Goal: Task Accomplishment & Management: Use online tool/utility

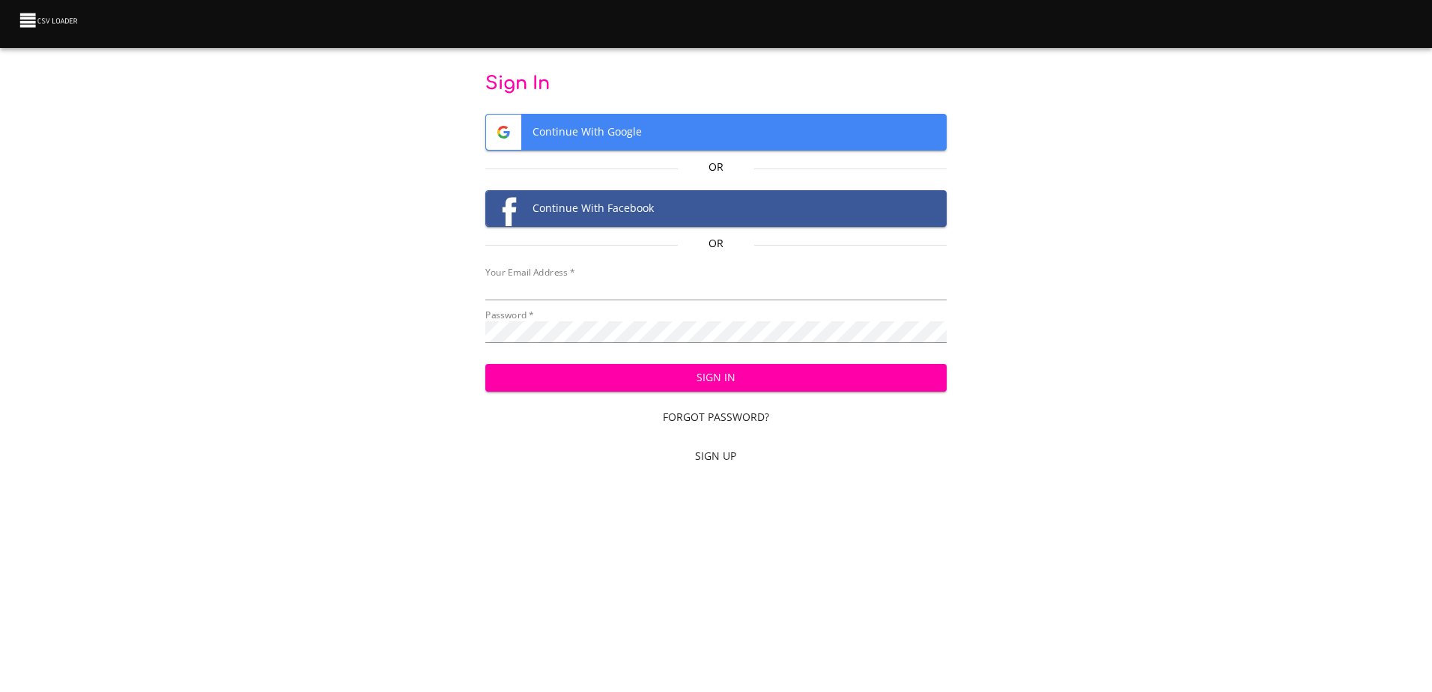
type input "[EMAIL_ADDRESS][DOMAIN_NAME]"
click at [662, 381] on span "Sign In" at bounding box center [715, 377] width 437 height 19
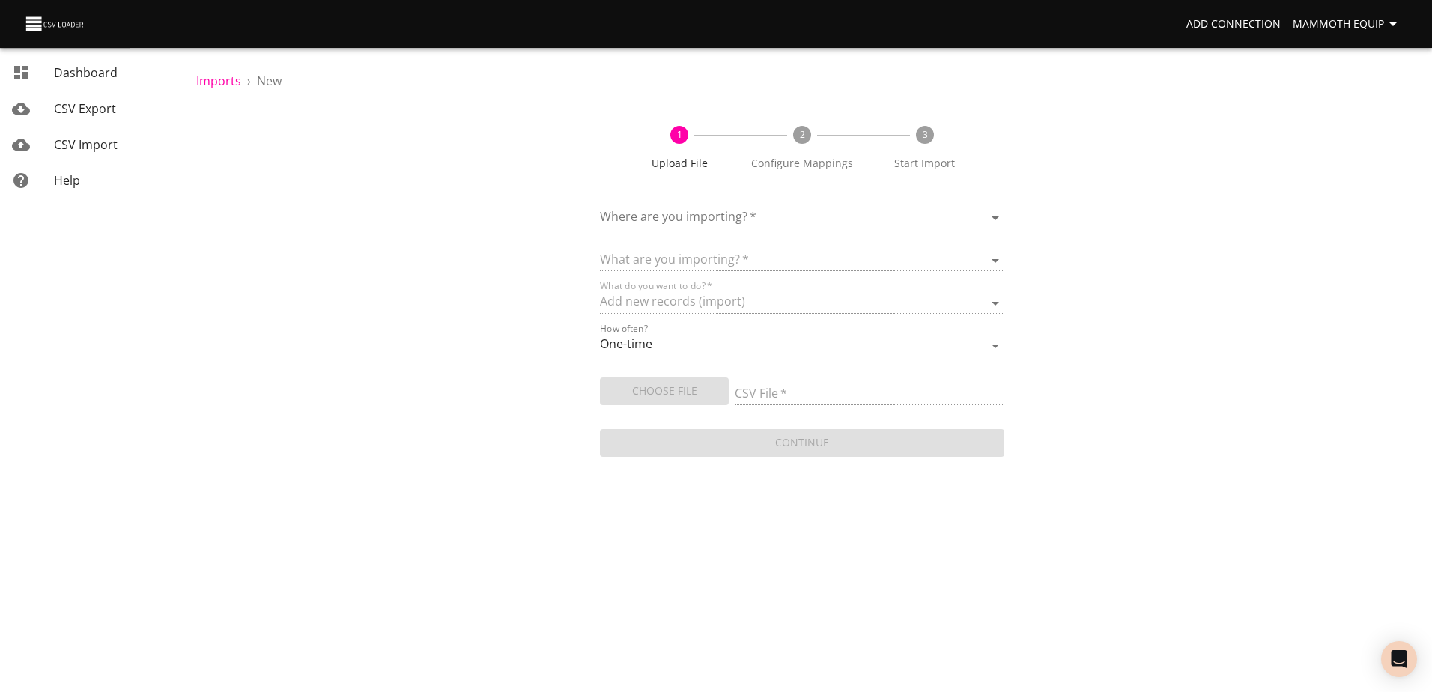
click at [992, 216] on body "Add Connection Mammoth Equip Dashboard CSV Export CSV Import Help Imports › New…" at bounding box center [716, 346] width 1432 height 692
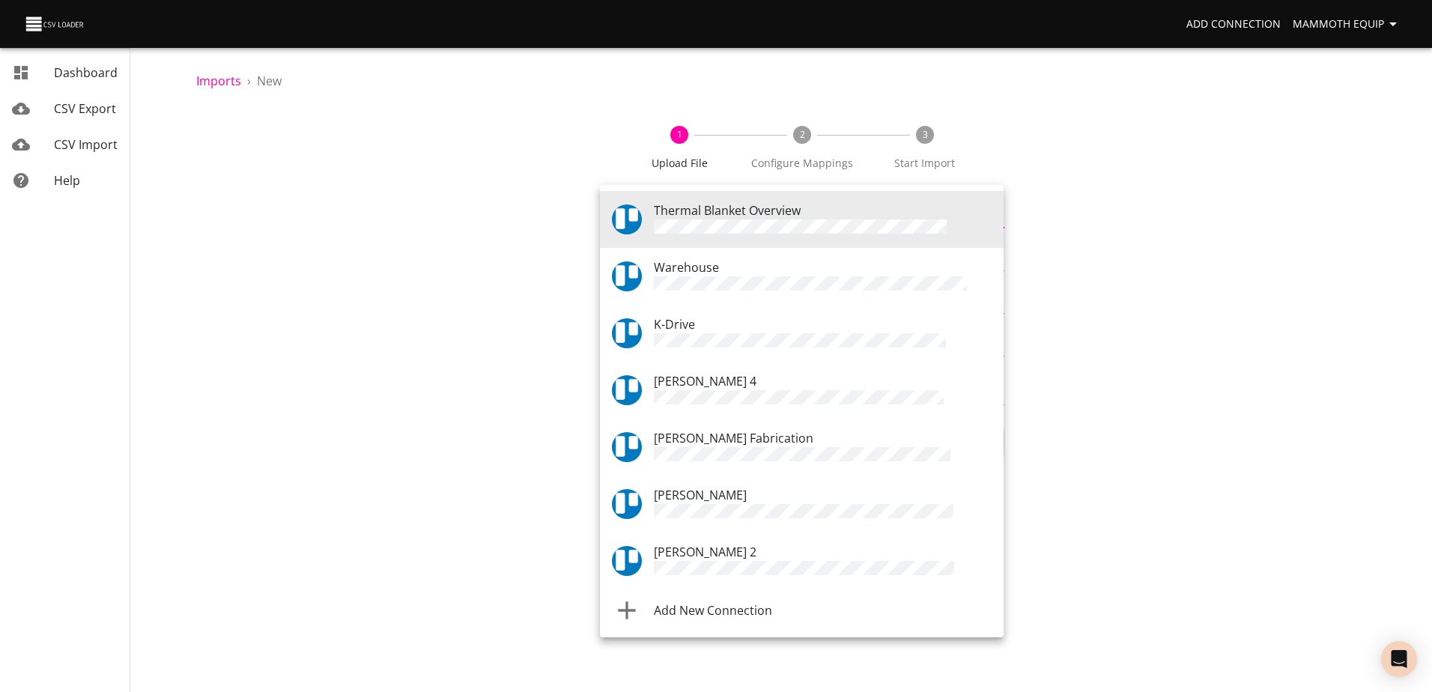
click at [753, 271] on div "Warehouse" at bounding box center [823, 276] width 338 height 36
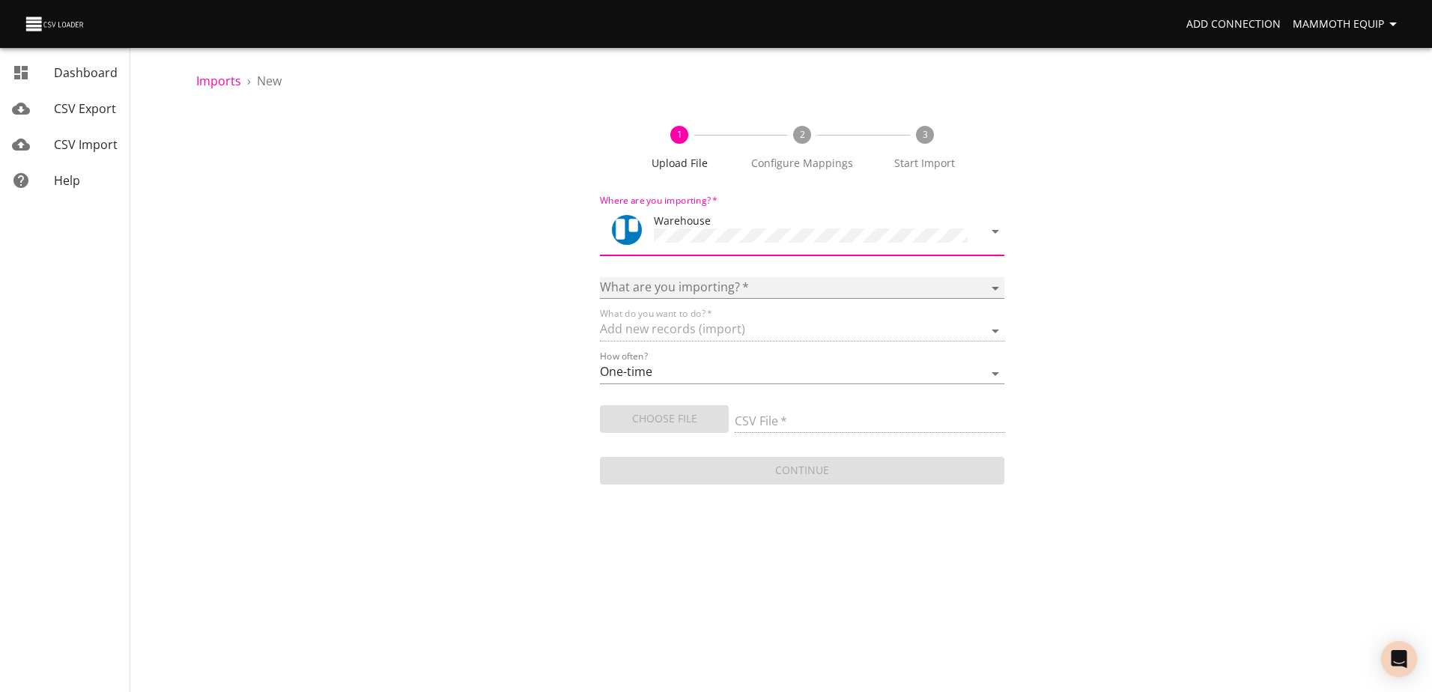
click at [994, 284] on select "Boards Cards Checkitems Checklists" at bounding box center [802, 288] width 404 height 22
select select "cards"
click at [600, 277] on select "Boards Cards Checkitems Checklists" at bounding box center [802, 288] width 404 height 22
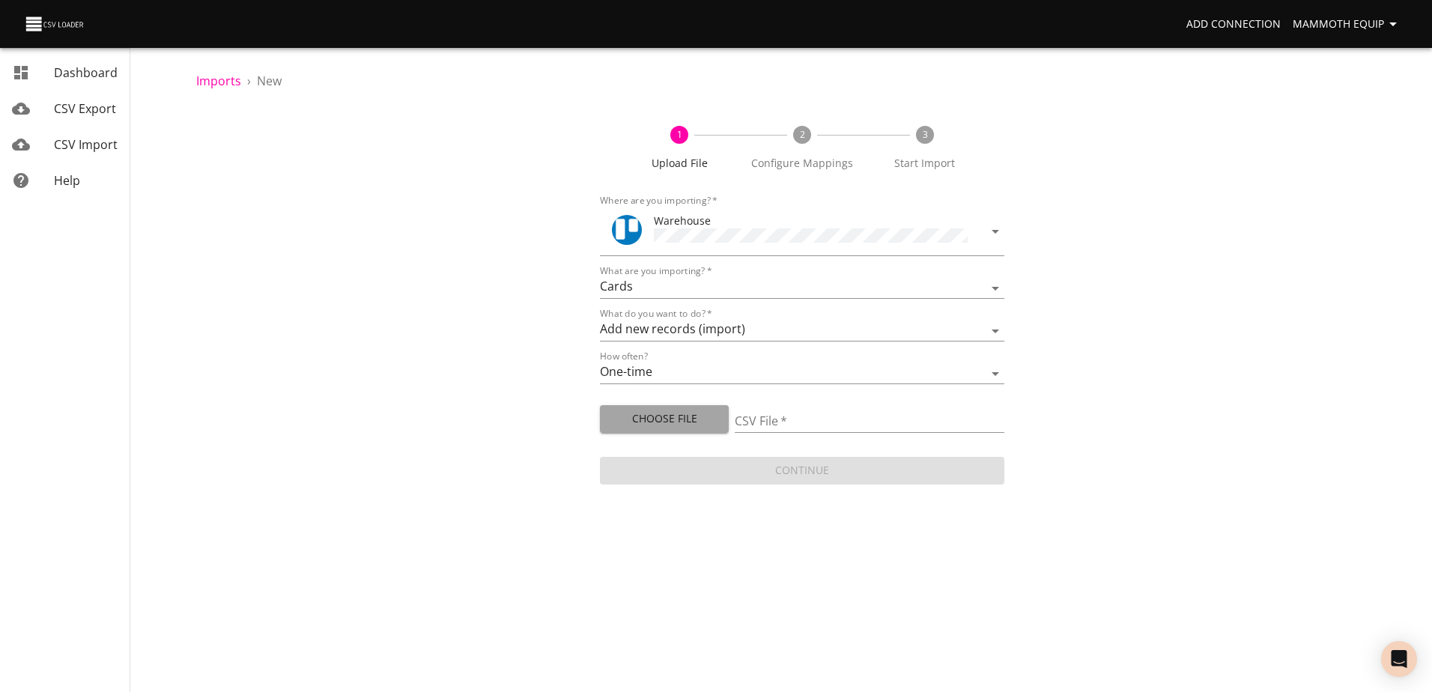
click at [647, 419] on span "Choose File" at bounding box center [664, 419] width 105 height 19
type input "Import1.xlsx"
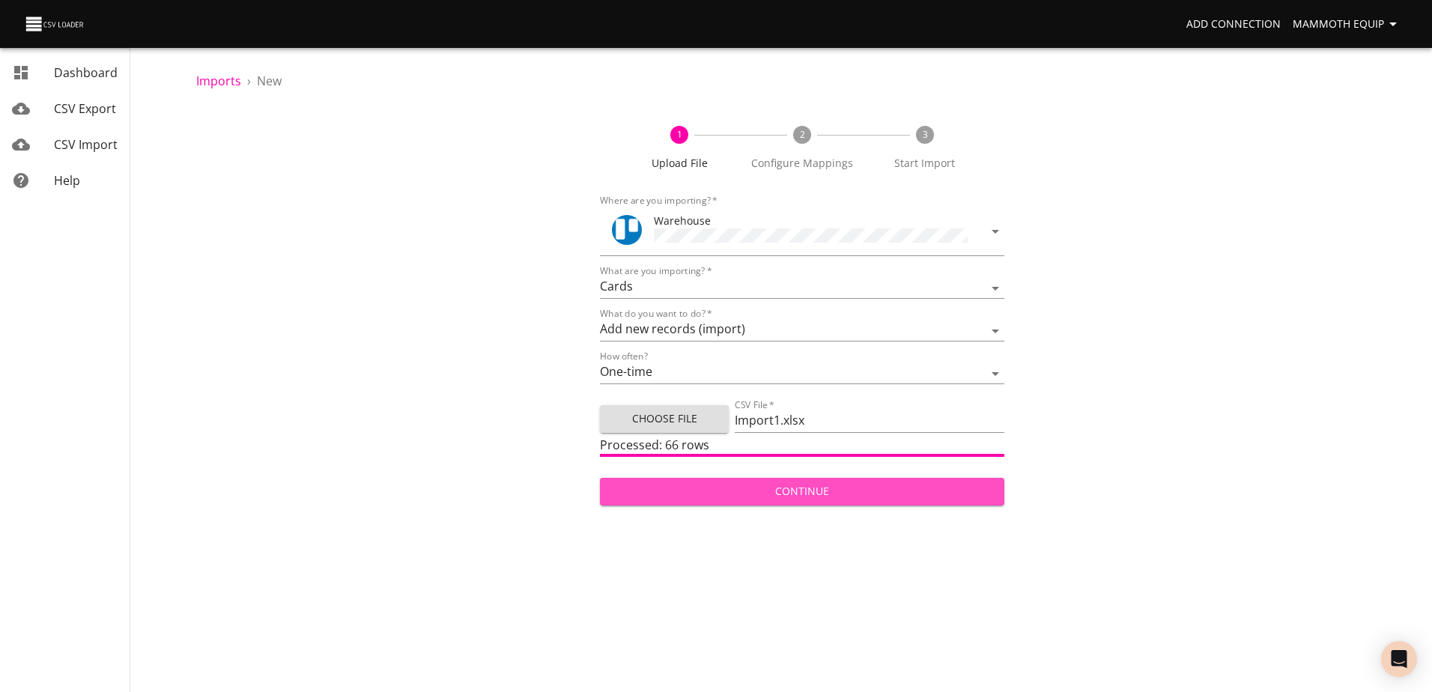
click at [885, 493] on span "Continue" at bounding box center [802, 491] width 380 height 19
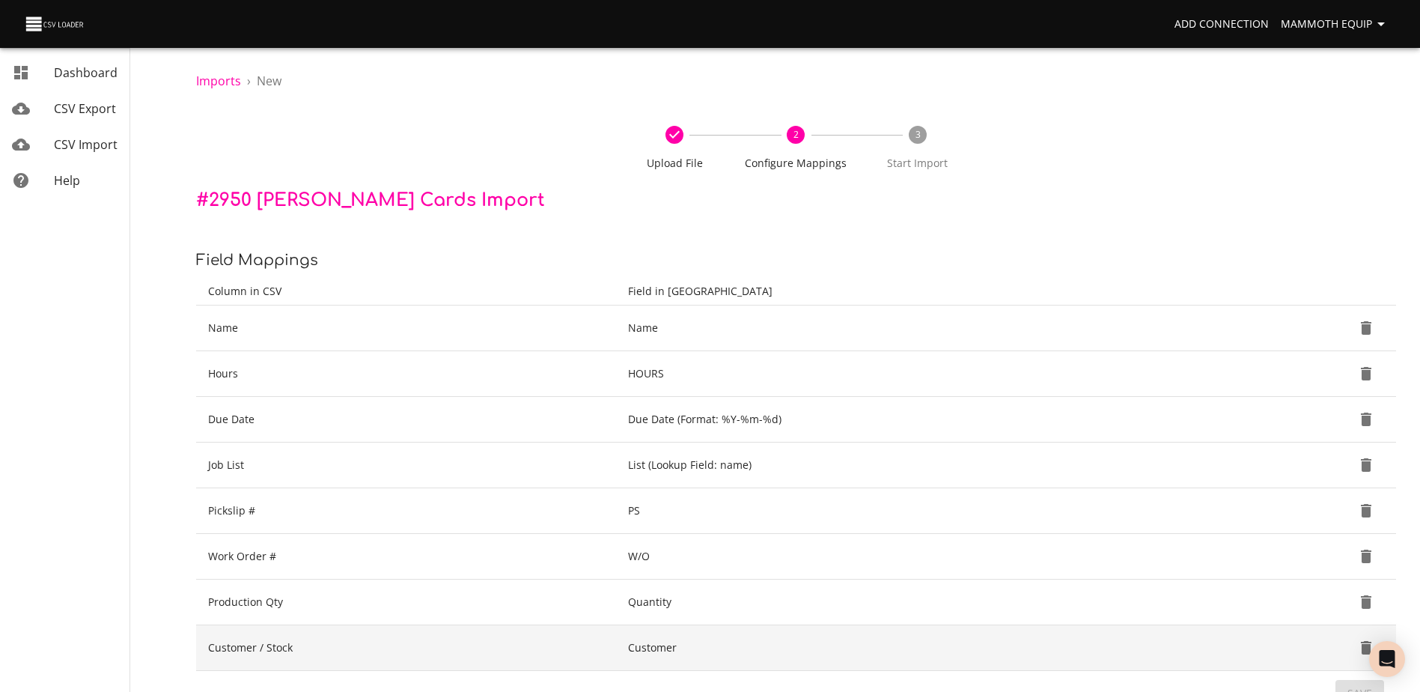
scroll to position [158, 0]
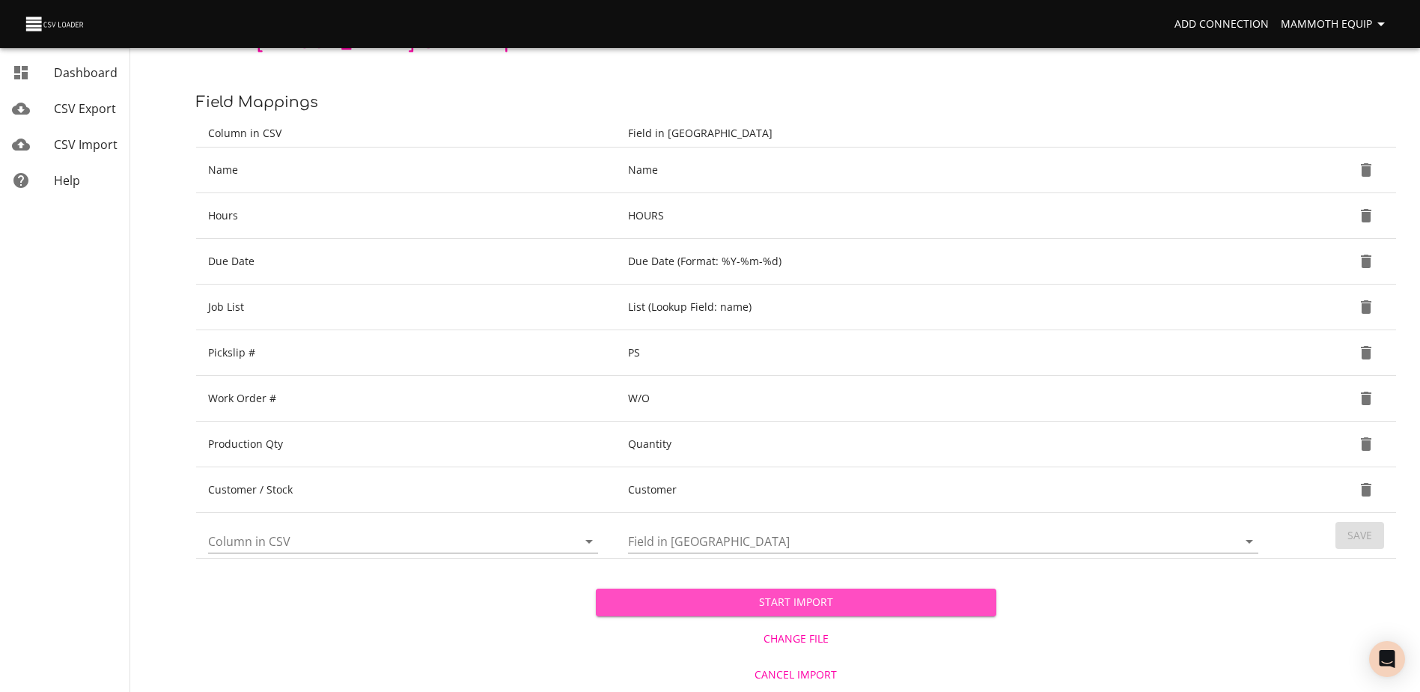
click at [648, 606] on span "Start Import" at bounding box center [796, 602] width 376 height 19
